Goal: Task Accomplishment & Management: Complete application form

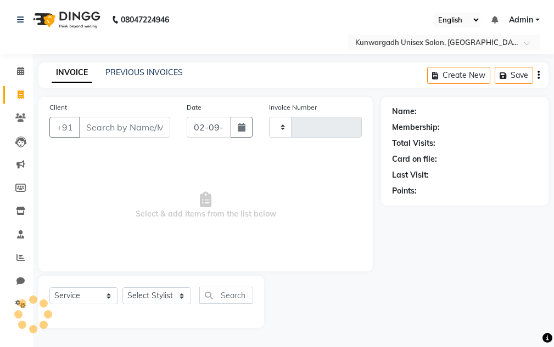
select select "service"
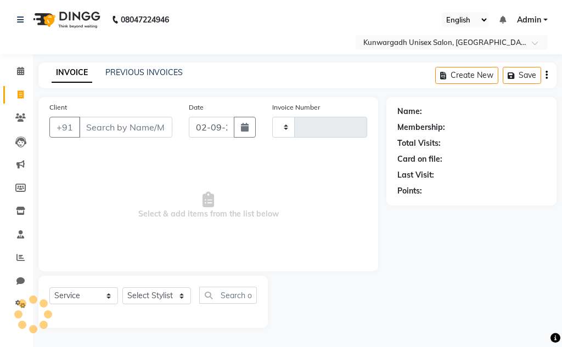
type input "4359"
select select "7931"
click at [99, 125] on input "Client" at bounding box center [125, 127] width 93 height 21
click at [24, 96] on span at bounding box center [20, 95] width 19 height 13
select select "7931"
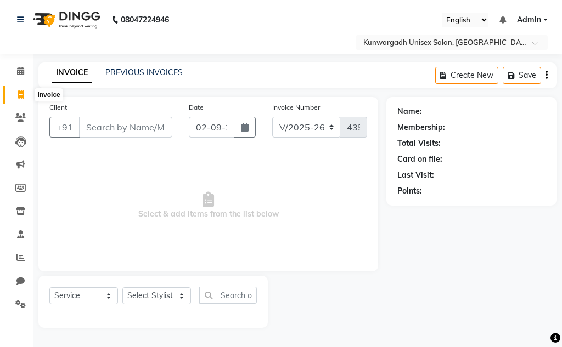
select select "service"
click at [19, 92] on icon at bounding box center [21, 95] width 6 height 8
select select "service"
select select "7931"
type input "4359"
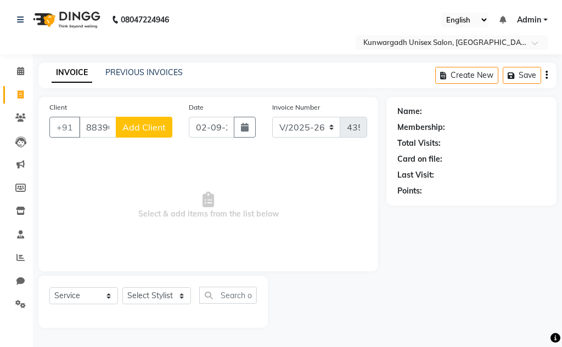
type input "88390487222"
click at [124, 131] on span "Add Client" at bounding box center [143, 127] width 43 height 11
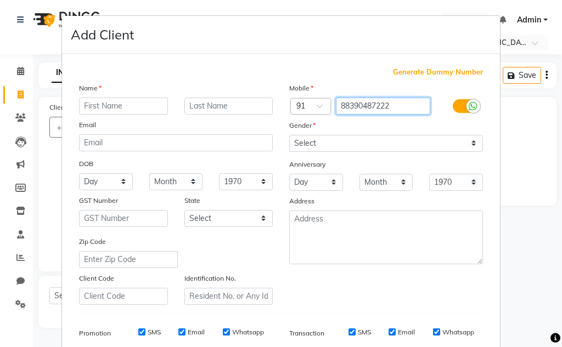
click at [419, 98] on input "88390487222" at bounding box center [383, 106] width 95 height 17
type input "8839048722"
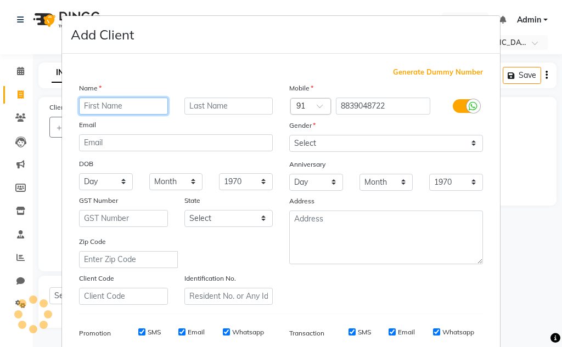
click at [155, 106] on input "text" at bounding box center [123, 106] width 89 height 17
type input "[PERSON_NAME]"
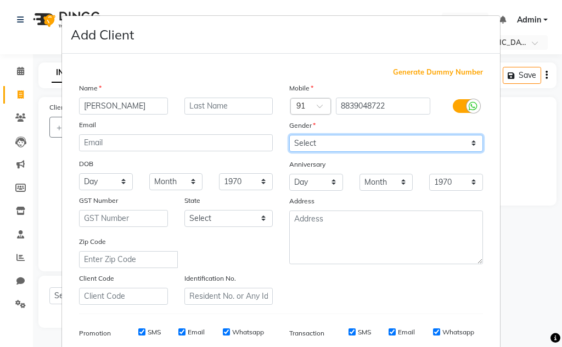
click at [311, 148] on select "Select [DEMOGRAPHIC_DATA] [DEMOGRAPHIC_DATA] Other Prefer Not To Say" at bounding box center [386, 143] width 194 height 17
select select "[DEMOGRAPHIC_DATA]"
click at [289, 135] on select "Select [DEMOGRAPHIC_DATA] [DEMOGRAPHIC_DATA] Other Prefer Not To Say" at bounding box center [386, 143] width 194 height 17
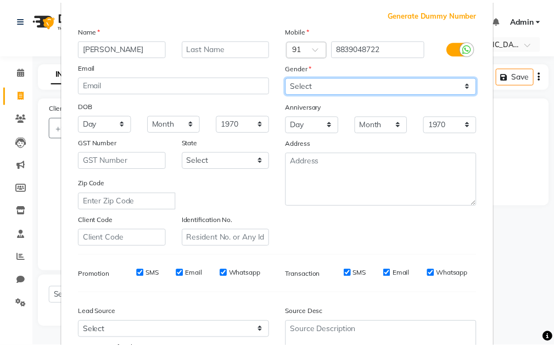
scroll to position [159, 0]
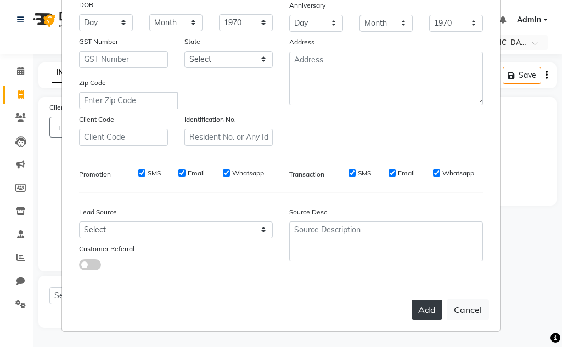
click at [425, 312] on button "Add" at bounding box center [427, 310] width 31 height 20
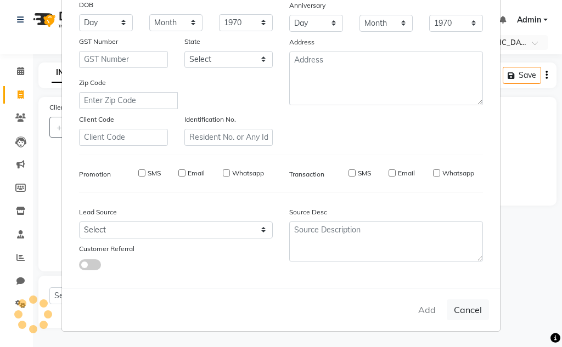
type input "8839048722"
select select
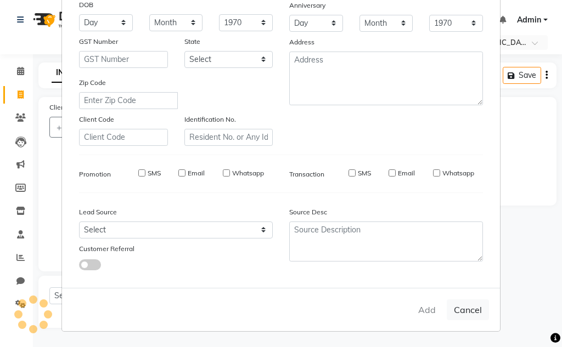
select select
checkbox input "false"
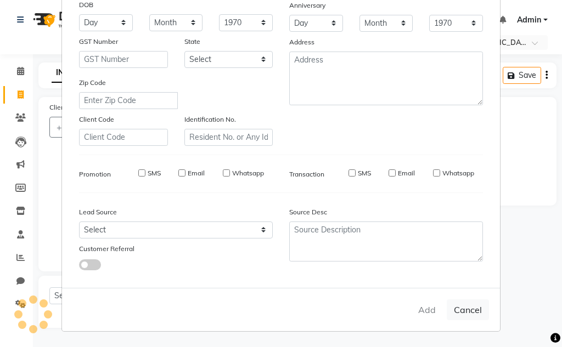
checkbox input "false"
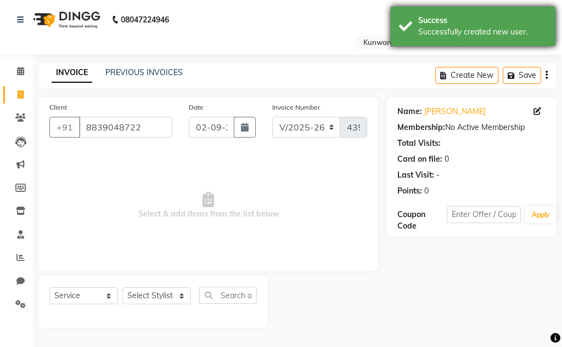
click at [481, 30] on div "Successfully created new user." at bounding box center [482, 32] width 129 height 12
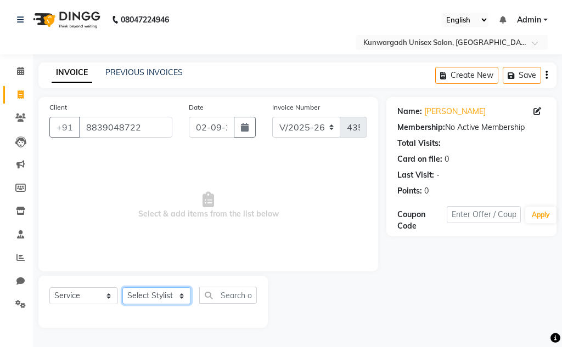
click at [175, 295] on select "Select Stylist Aarti [PERSON_NAME] Sir Chiku [PERSON_NAME] [PERSON_NAME] [PERSO…" at bounding box center [156, 296] width 69 height 17
click at [122, 288] on select "Select Stylist Aarti [PERSON_NAME] Sir Chiku [PERSON_NAME] [PERSON_NAME] [PERSO…" at bounding box center [156, 296] width 69 height 17
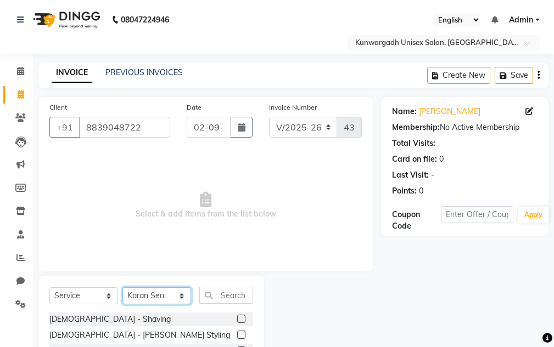
click at [154, 294] on select "Select Stylist Aarti [PERSON_NAME] Sir Chiku [PERSON_NAME] [PERSON_NAME] [PERSO…" at bounding box center [156, 296] width 69 height 17
select select "85604"
click at [122, 288] on select "Select Stylist Aarti [PERSON_NAME] Sir Chiku [PERSON_NAME] [PERSON_NAME] [PERSO…" at bounding box center [156, 296] width 69 height 17
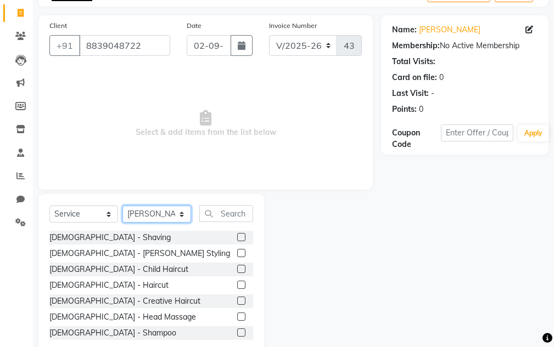
scroll to position [107, 0]
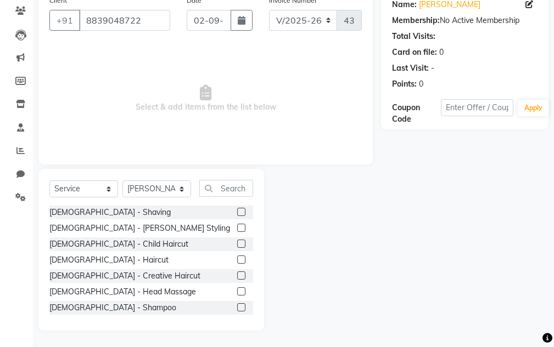
click at [89, 235] on div "[DEMOGRAPHIC_DATA] - [PERSON_NAME] Styling" at bounding box center [151, 229] width 204 height 14
click at [91, 232] on div "[DEMOGRAPHIC_DATA] - [PERSON_NAME] Styling" at bounding box center [139, 229] width 181 height 12
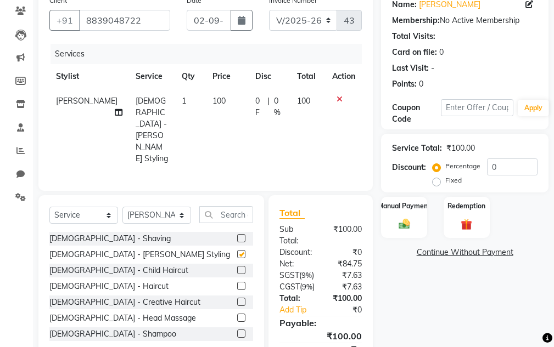
checkbox input "false"
drag, startPoint x: 378, startPoint y: 222, endPoint x: 385, endPoint y: 222, distance: 7.1
click at [382, 222] on div "Manual Payment Redemption" at bounding box center [465, 217] width 184 height 41
drag, startPoint x: 403, startPoint y: 222, endPoint x: 443, endPoint y: 239, distance: 43.2
click at [404, 223] on img at bounding box center [404, 224] width 18 height 13
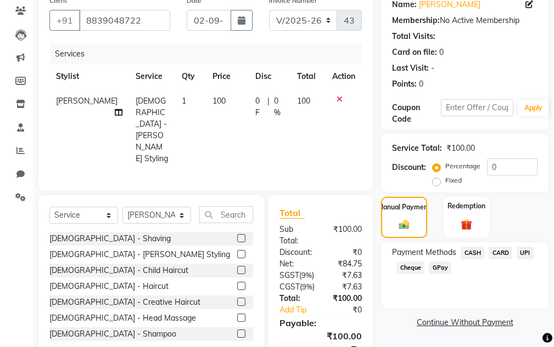
click at [527, 258] on span "UPI" at bounding box center [525, 253] width 17 height 13
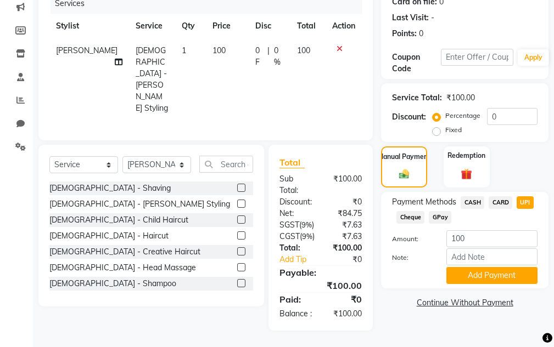
drag, startPoint x: 454, startPoint y: 266, endPoint x: 374, endPoint y: 229, distance: 87.7
click at [452, 267] on button "Add Payment" at bounding box center [491, 275] width 91 height 17
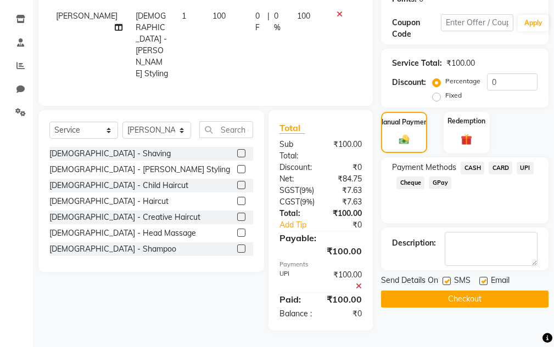
scroll to position [200, 0]
click at [403, 291] on button "Checkout" at bounding box center [464, 299] width 167 height 17
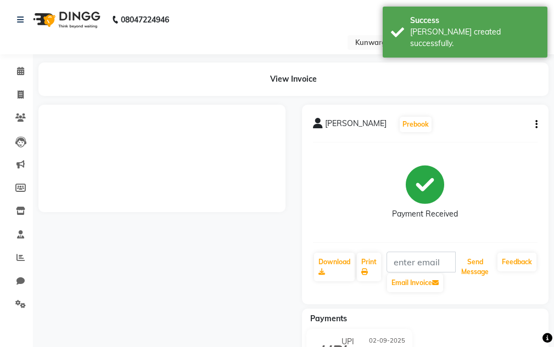
drag, startPoint x: 467, startPoint y: 259, endPoint x: 468, endPoint y: 204, distance: 55.5
click at [467, 261] on button "Send Message" at bounding box center [475, 267] width 36 height 29
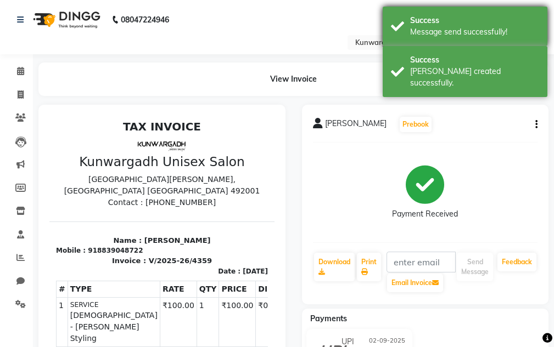
drag, startPoint x: 501, startPoint y: 41, endPoint x: 499, endPoint y: 33, distance: 7.9
click at [501, 40] on div "Success Message send successfully!" at bounding box center [465, 27] width 165 height 40
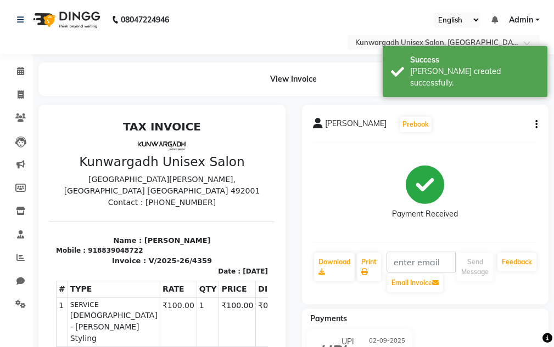
click at [499, 33] on div "Message send successfully!" at bounding box center [474, 32] width 129 height 12
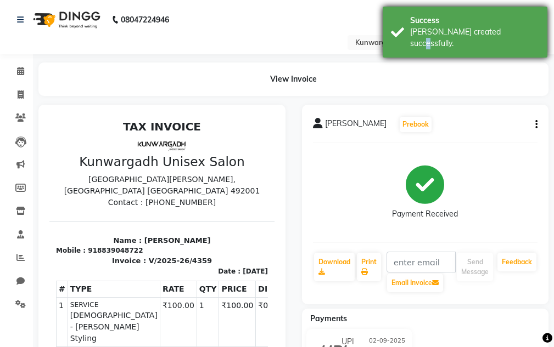
click at [501, 38] on div "Success [PERSON_NAME] created successfully." at bounding box center [465, 32] width 165 height 51
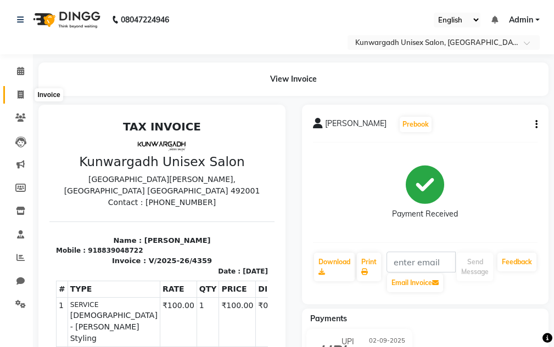
click at [14, 97] on span at bounding box center [20, 95] width 19 height 13
select select "service"
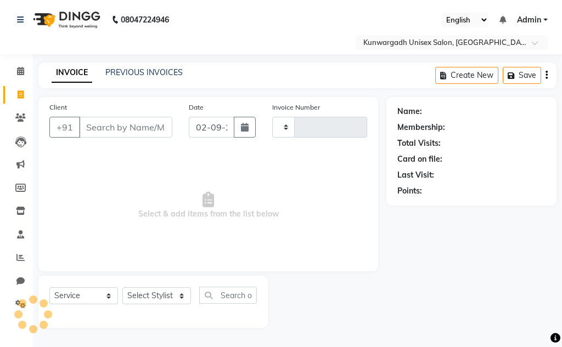
type input "4360"
select select "7931"
click at [6, 100] on link "Invoice" at bounding box center [16, 95] width 26 height 18
select select "service"
click at [8, 100] on link "Invoice" at bounding box center [16, 95] width 26 height 18
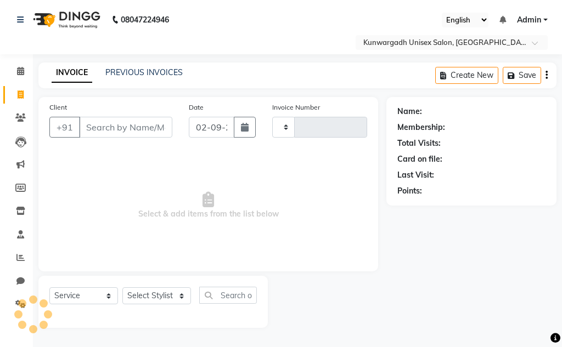
select select "service"
click at [8, 100] on link "Invoice" at bounding box center [16, 95] width 26 height 18
select select "service"
type input "4360"
select select "7931"
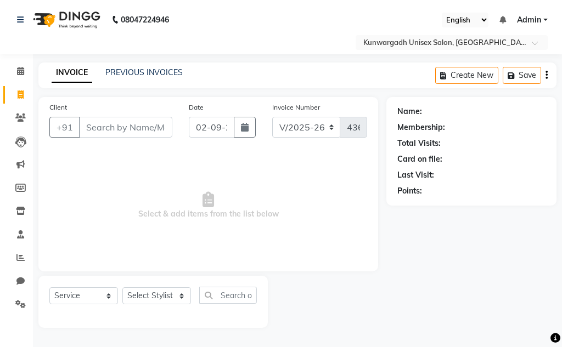
click at [125, 128] on input "Client" at bounding box center [125, 127] width 93 height 21
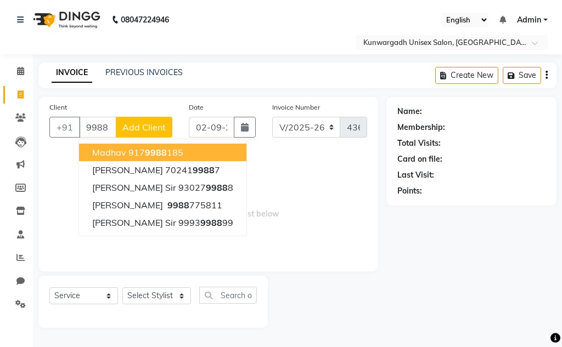
click at [106, 125] on input "9988" at bounding box center [97, 127] width 37 height 21
type input "9"
